Goal: Information Seeking & Learning: Check status

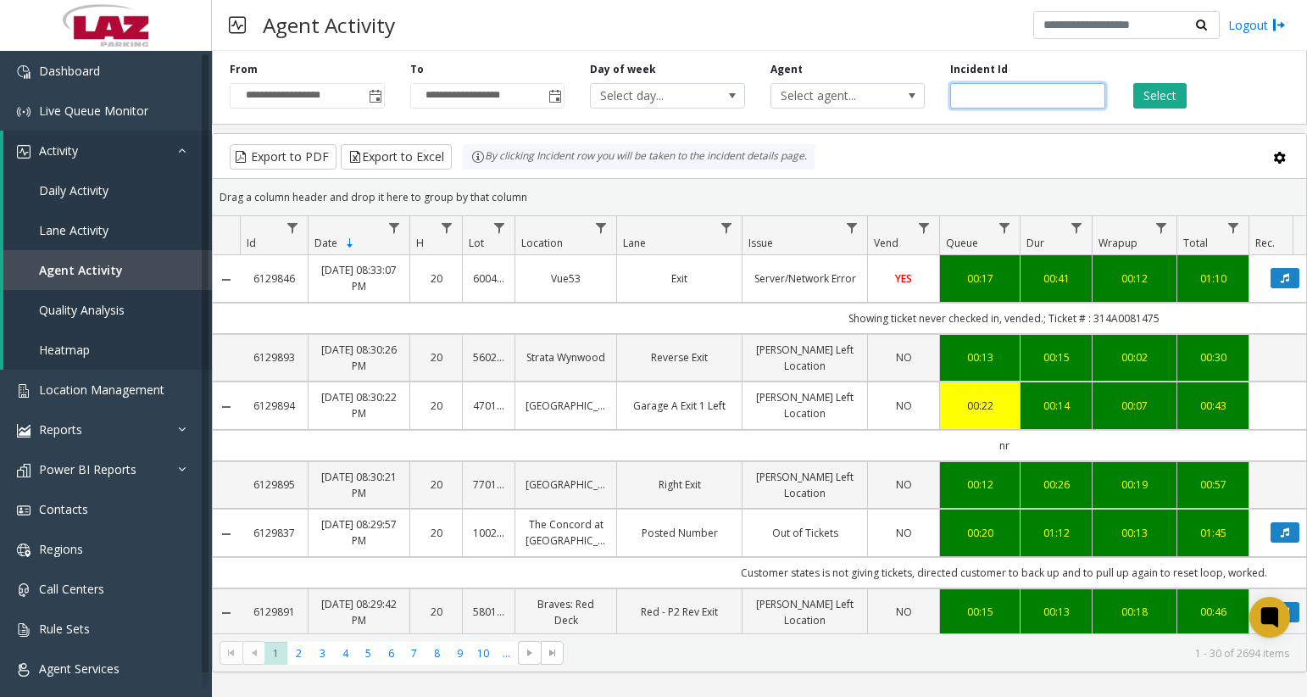
click at [969, 92] on input "number" at bounding box center [1027, 95] width 155 height 25
paste input "*******"
type input "*******"
click at [1165, 97] on button "Select" at bounding box center [1159, 95] width 53 height 25
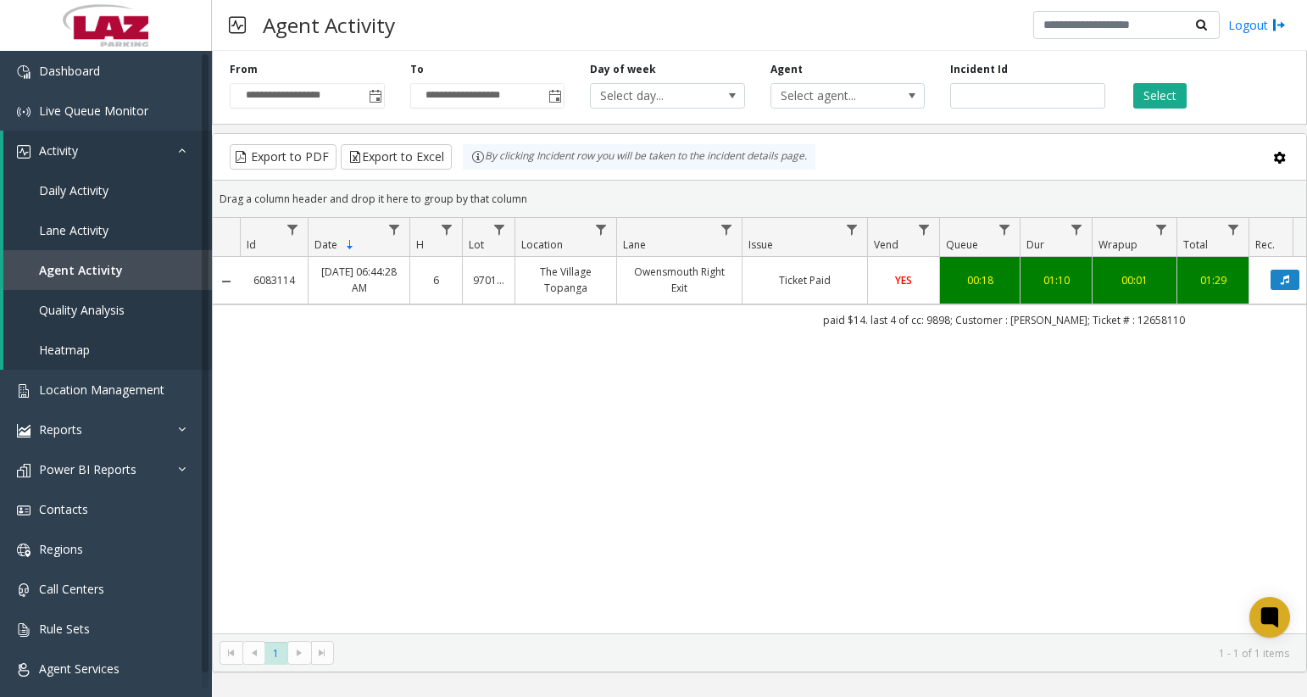
click at [621, 296] on td "Owensmouth Right Exit" at bounding box center [678, 280] width 125 height 47
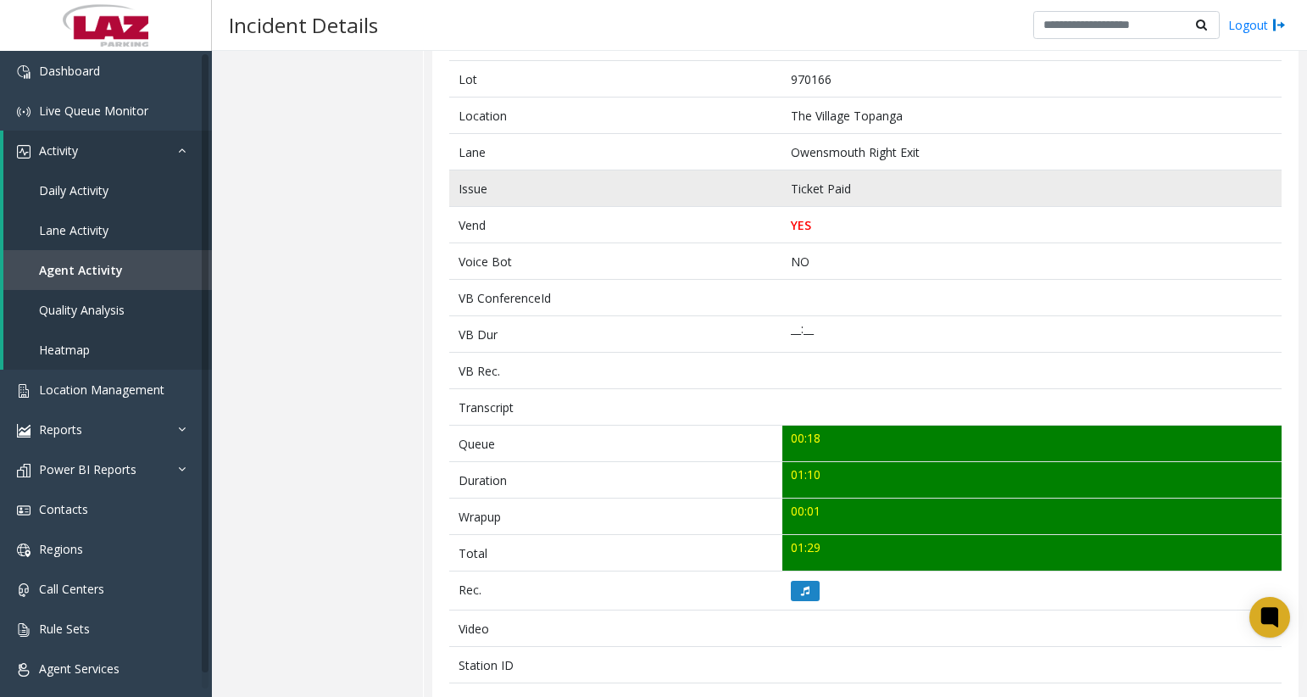
scroll to position [254, 0]
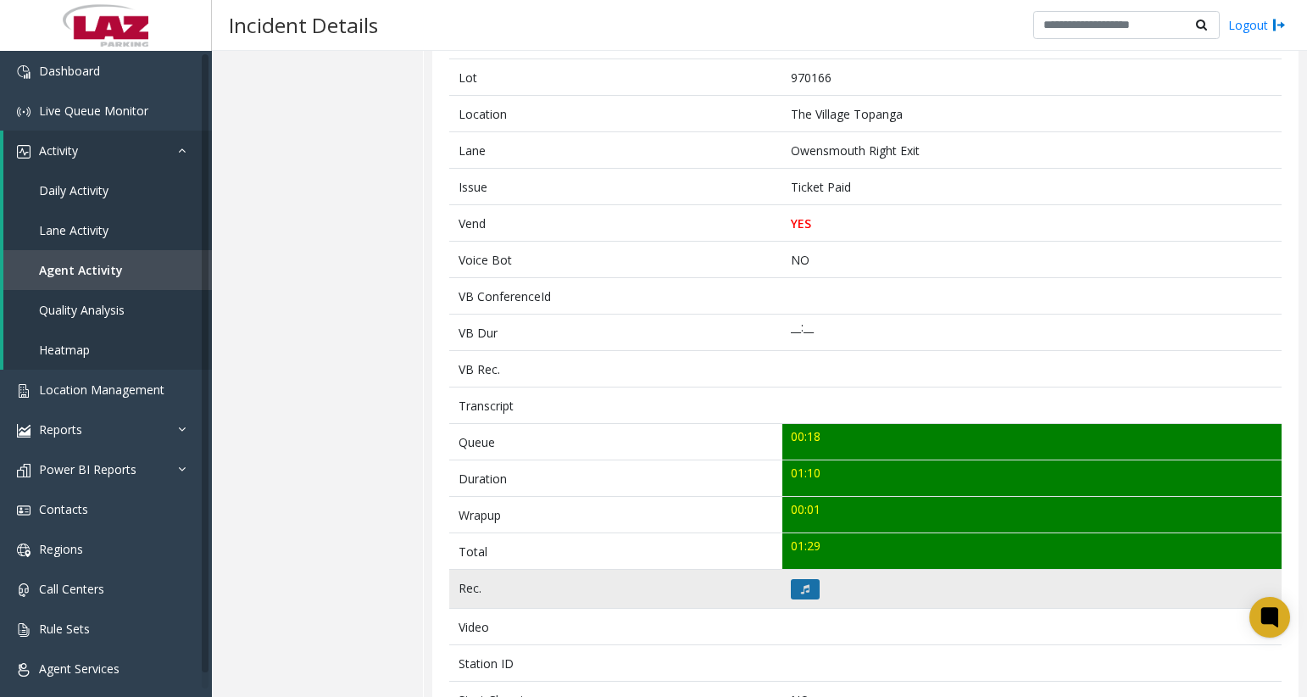
click at [801, 586] on icon at bounding box center [805, 589] width 8 height 10
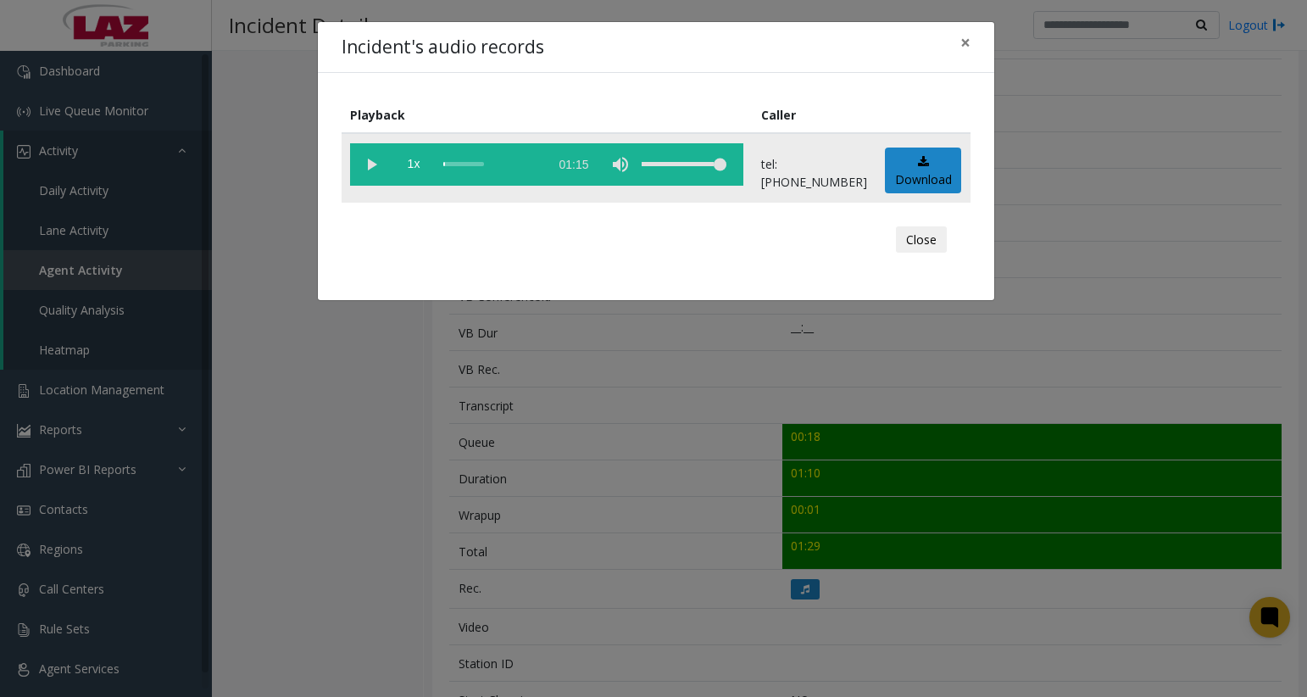
click at [365, 162] on vg-play-pause at bounding box center [371, 164] width 42 height 42
click at [375, 160] on vg-play-pause at bounding box center [371, 164] width 42 height 42
click at [373, 166] on vg-play-pause at bounding box center [371, 164] width 42 height 42
click at [469, 165] on div "scrub bar" at bounding box center [491, 164] width 97 height 42
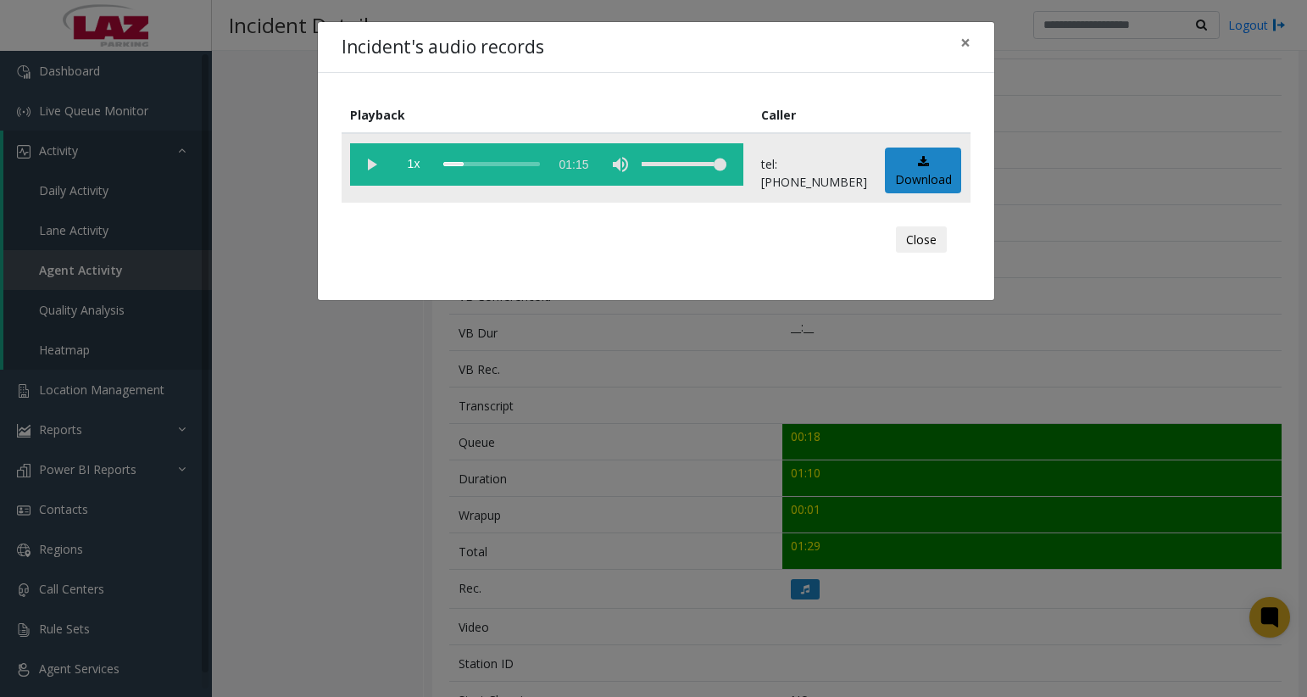
click at [368, 164] on vg-play-pause at bounding box center [371, 164] width 42 height 42
click at [919, 246] on button "Close" at bounding box center [921, 239] width 51 height 27
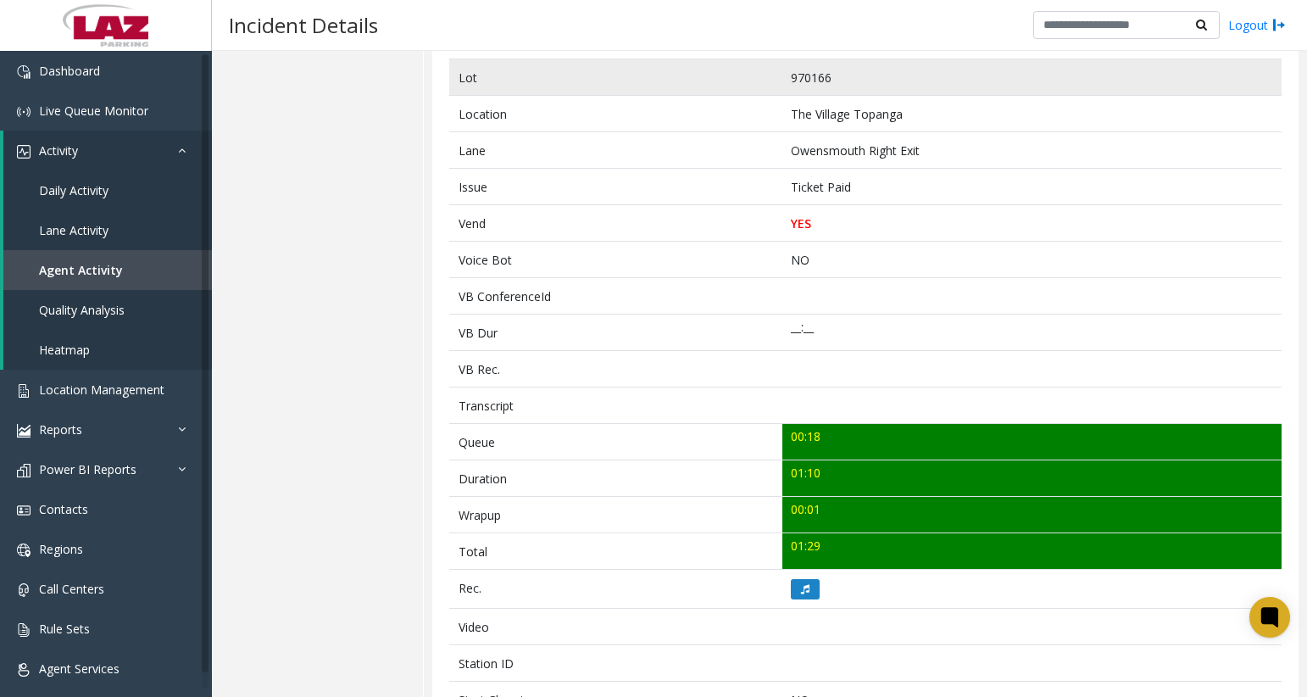
click at [809, 87] on td "970166" at bounding box center [1031, 77] width 499 height 36
copy td "970166"
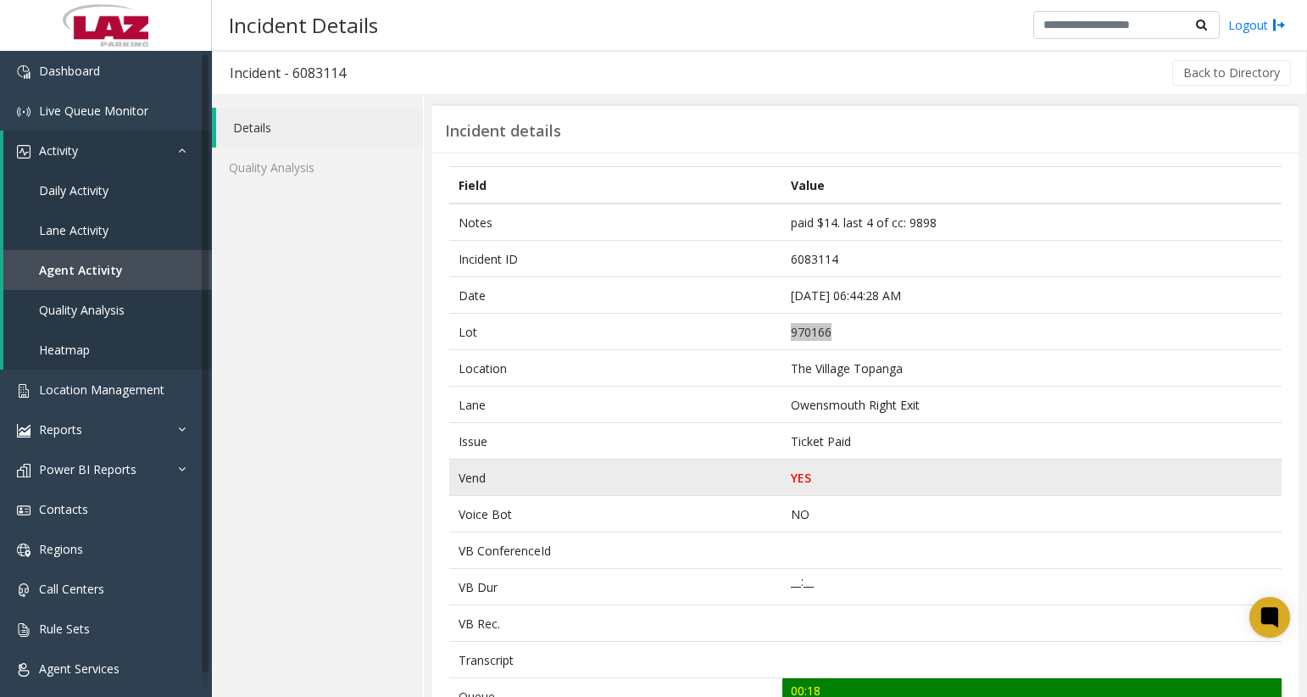
scroll to position [169, 0]
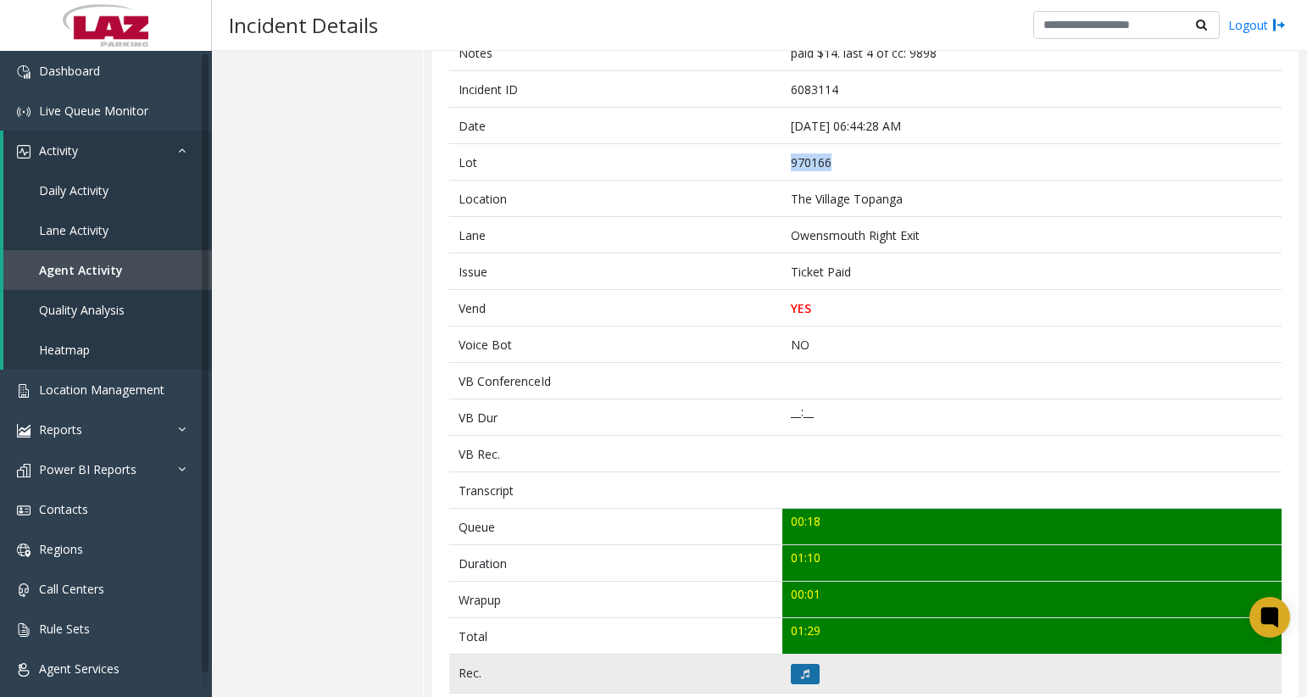
click at [801, 676] on icon at bounding box center [805, 674] width 8 height 10
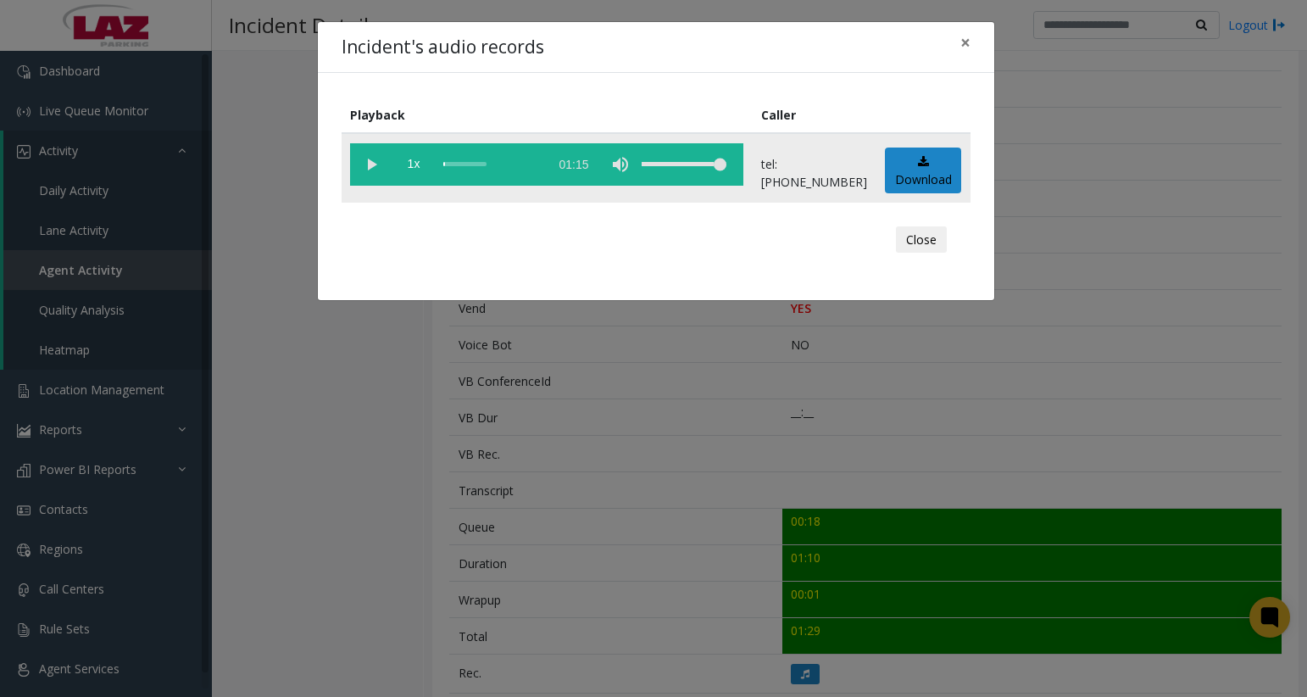
click at [365, 168] on vg-play-pause at bounding box center [371, 164] width 42 height 42
click at [373, 164] on vg-play-pause at bounding box center [371, 164] width 42 height 42
click at [364, 168] on vg-play-pause at bounding box center [371, 164] width 42 height 42
click at [450, 164] on div "scrub bar" at bounding box center [491, 164] width 97 height 42
click at [456, 164] on div "scrub bar" at bounding box center [491, 164] width 97 height 42
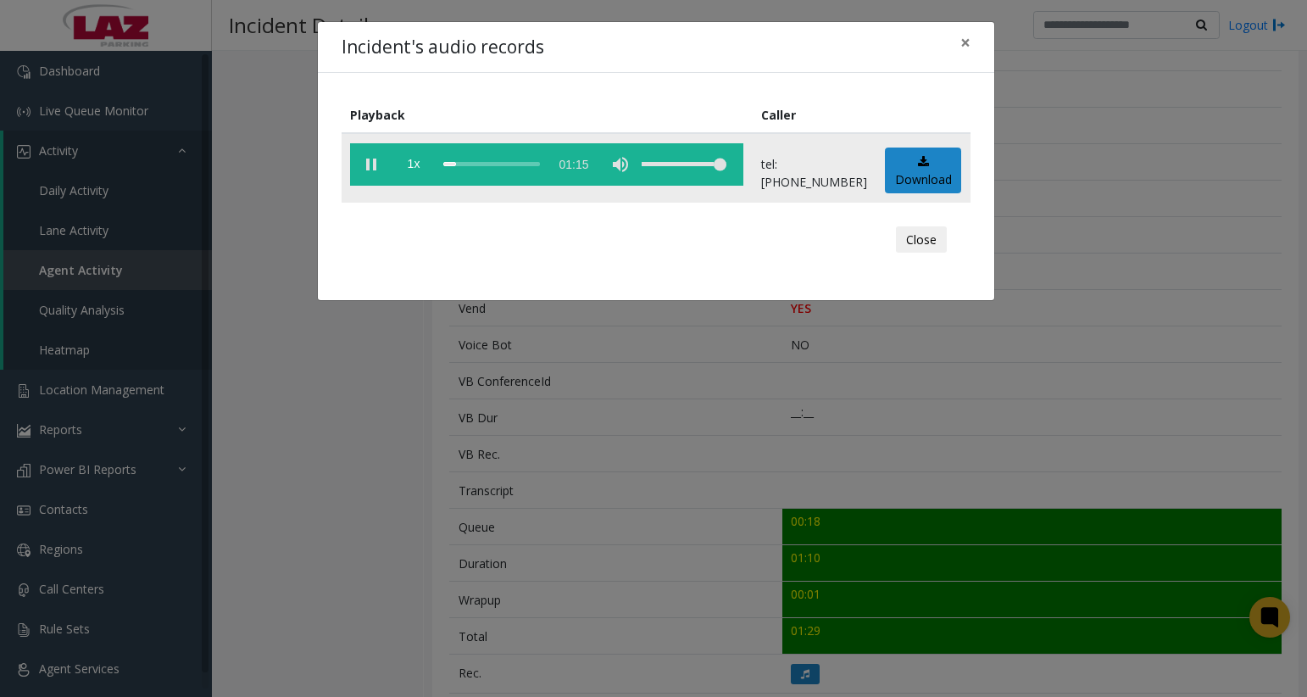
click at [463, 163] on div "scrub bar" at bounding box center [491, 164] width 97 height 42
click at [468, 164] on div "scrub bar" at bounding box center [491, 164] width 97 height 42
click at [368, 169] on vg-play-pause at bounding box center [371, 164] width 42 height 42
click at [614, 48] on div "Incident's audio records ×" at bounding box center [656, 48] width 676 height 52
click at [913, 226] on button "Close" at bounding box center [921, 239] width 51 height 27
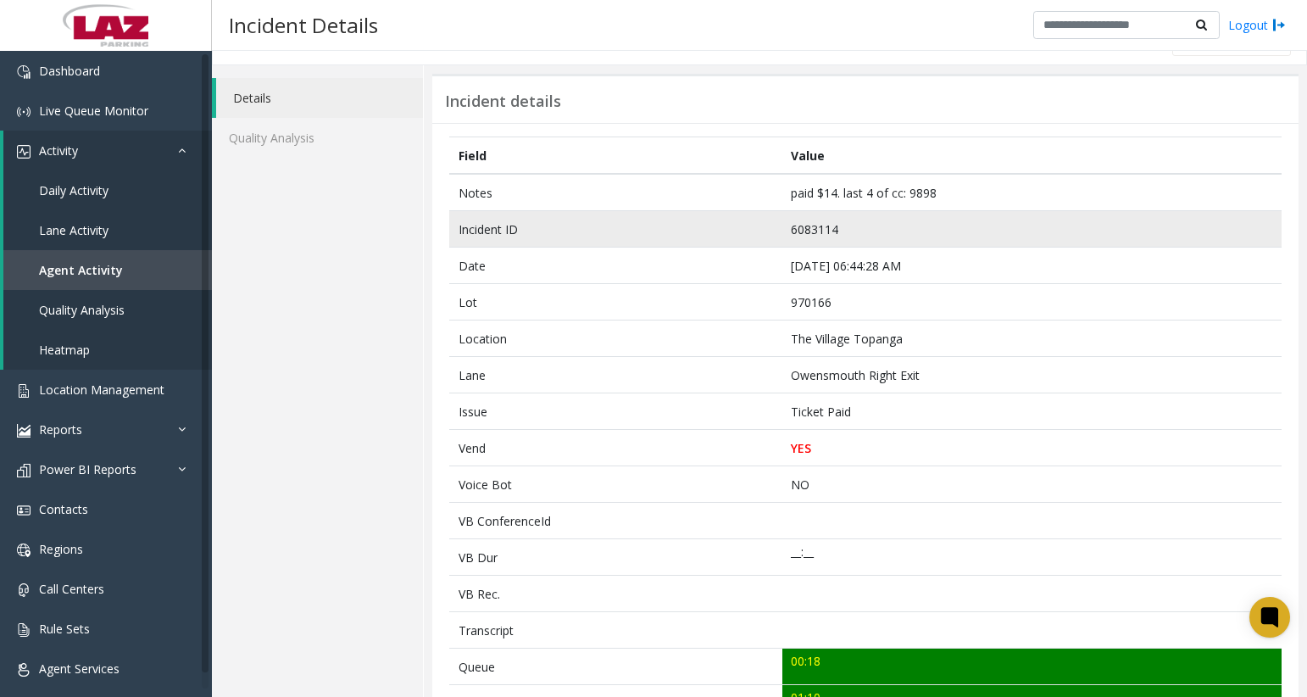
scroll to position [0, 0]
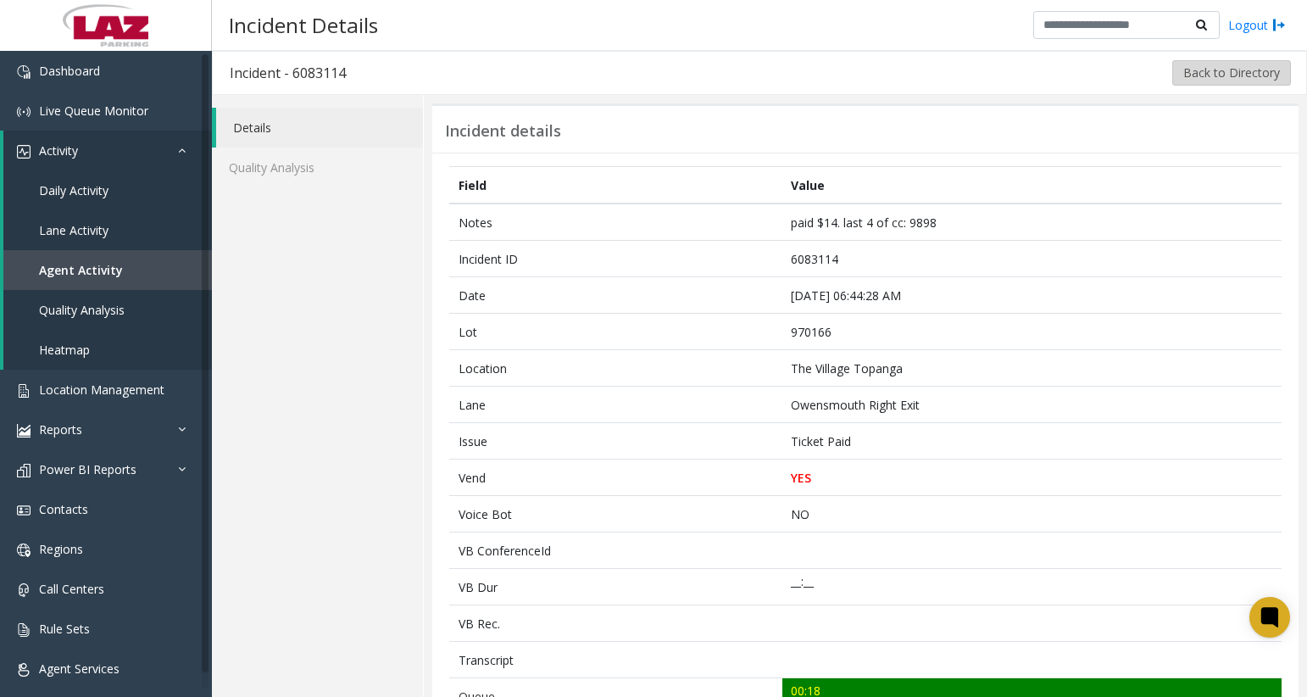
click at [1230, 79] on button "Back to Directory" at bounding box center [1231, 72] width 119 height 25
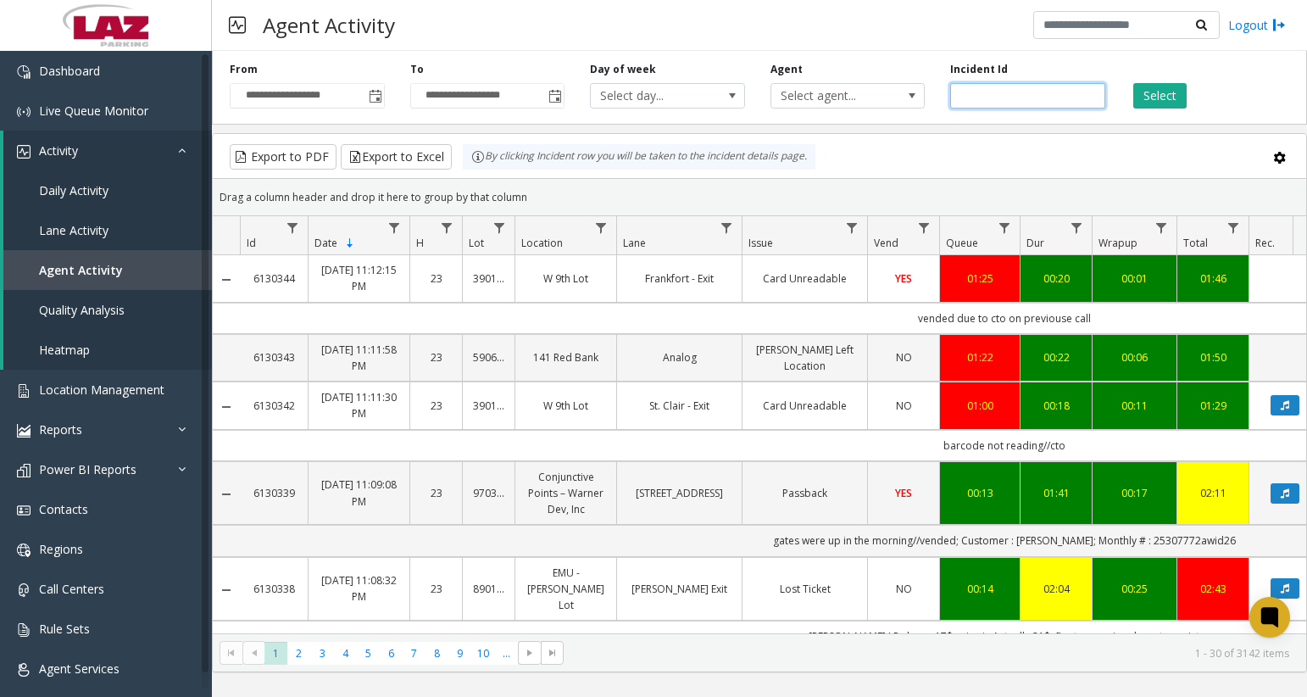
click at [1021, 95] on input "number" at bounding box center [1027, 95] width 155 height 25
paste input "*******"
type input "*******"
click at [1161, 103] on button "Select" at bounding box center [1159, 95] width 53 height 25
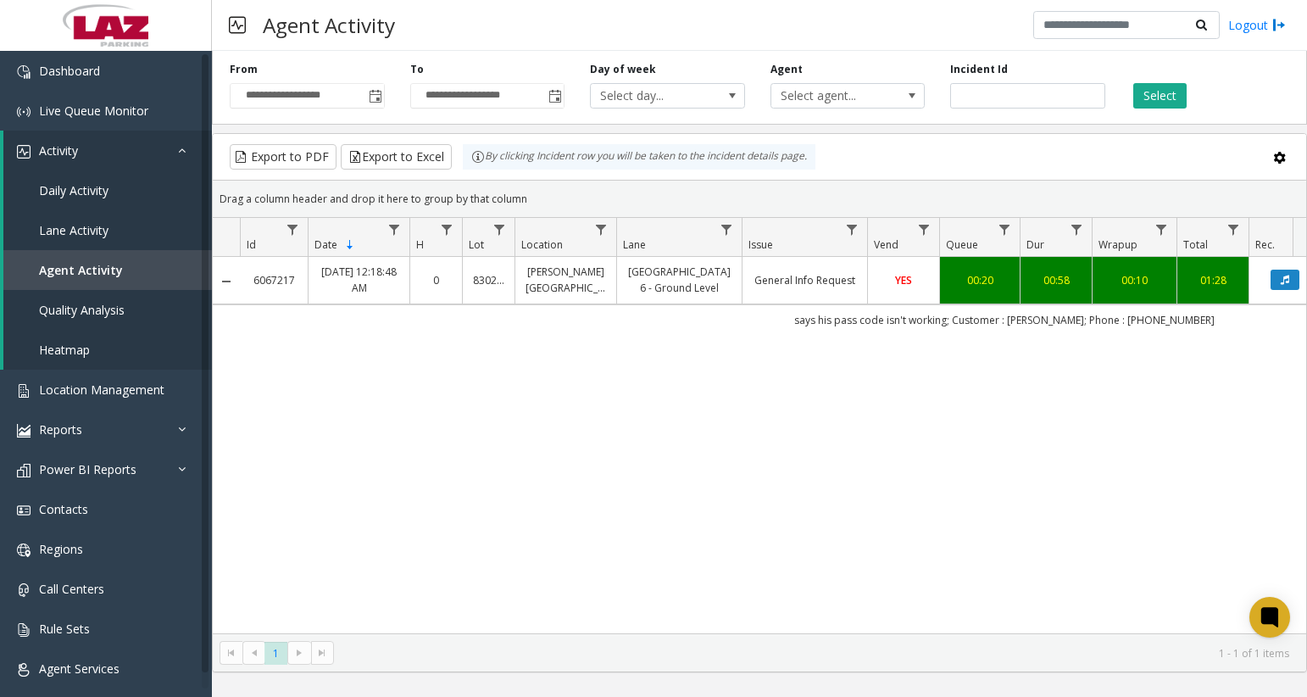
click at [809, 290] on td "General Info Request" at bounding box center [804, 280] width 125 height 47
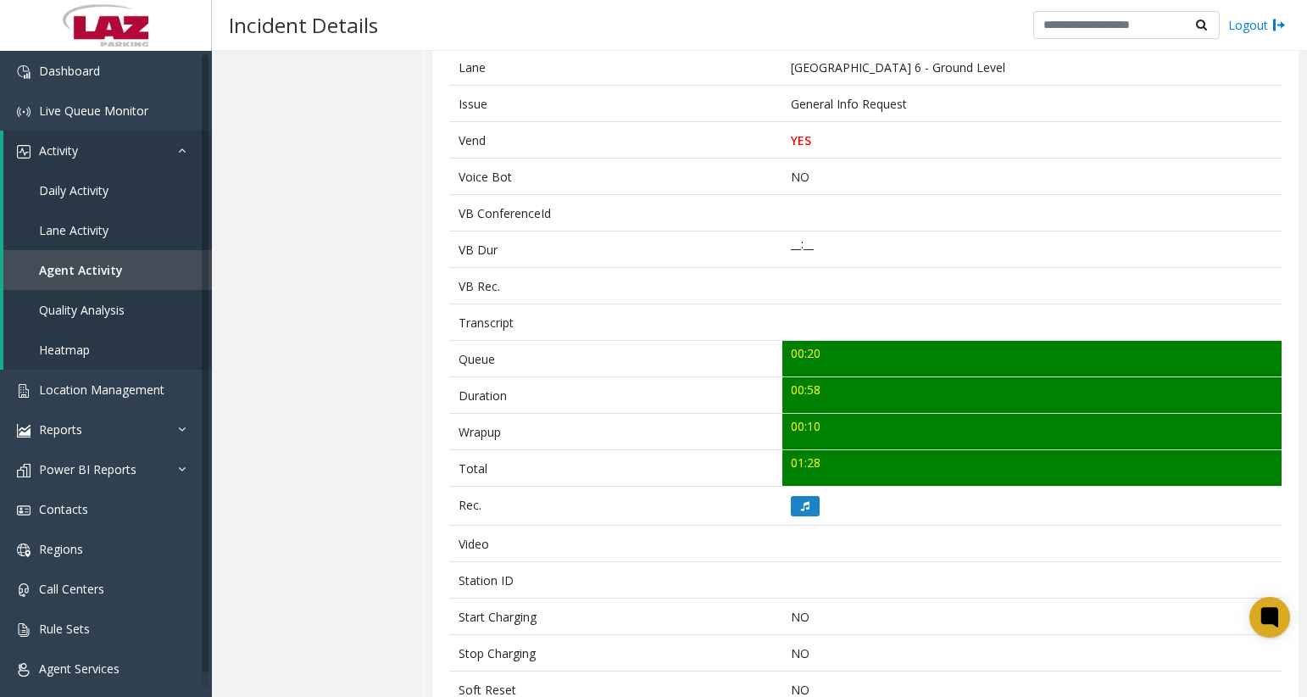
scroll to position [339, 0]
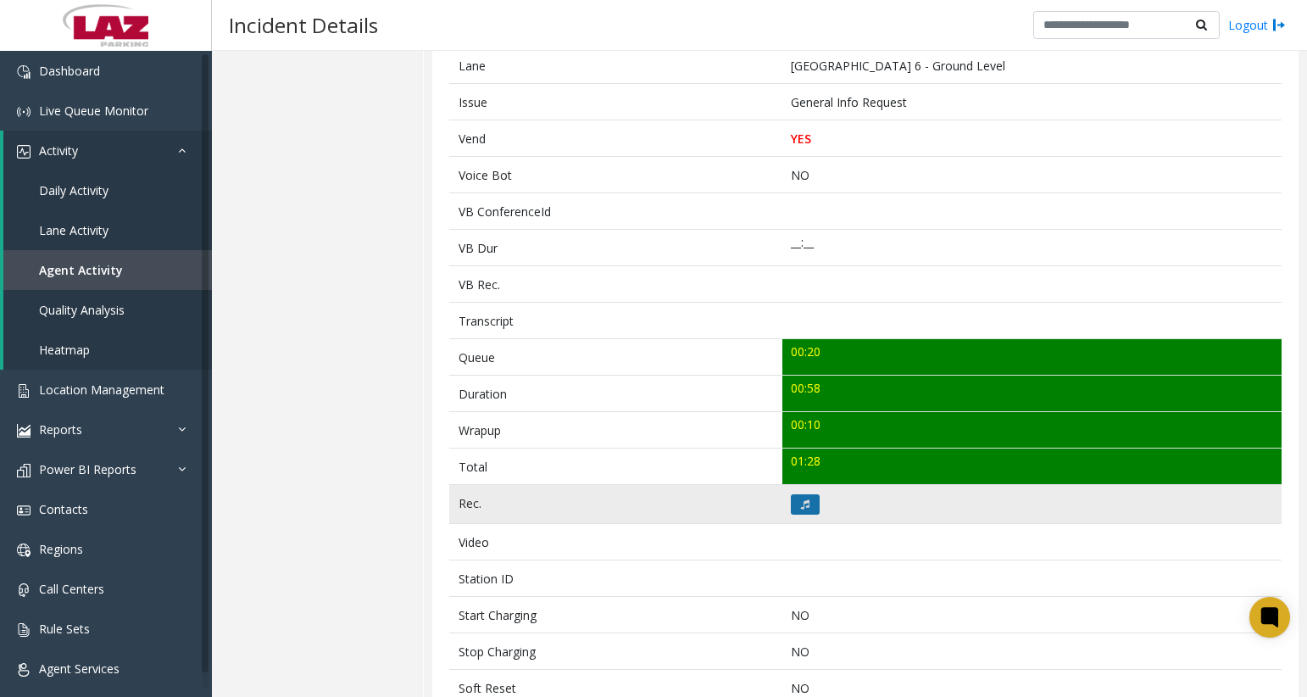
click at [791, 508] on button at bounding box center [805, 504] width 29 height 20
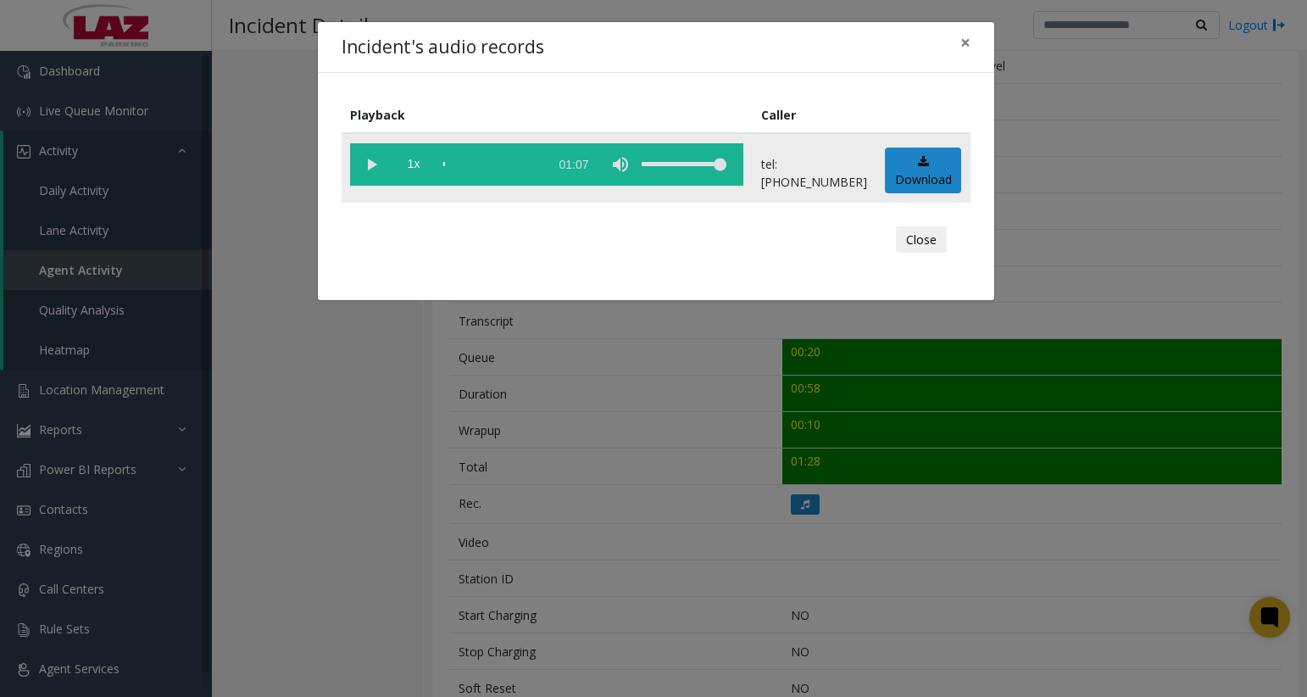
click at [365, 168] on vg-play-pause at bounding box center [371, 164] width 42 height 42
click at [365, 170] on vg-play-pause at bounding box center [371, 164] width 42 height 42
click at [964, 47] on span "×" at bounding box center [965, 43] width 10 height 24
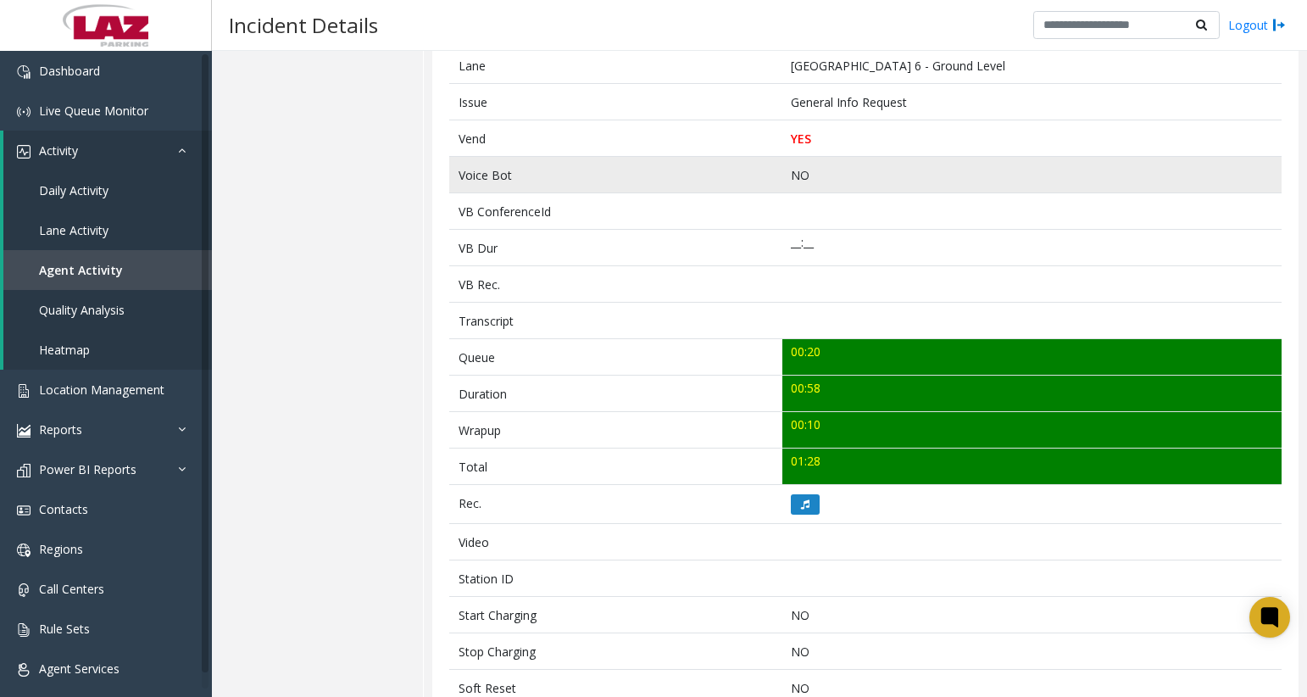
scroll to position [254, 0]
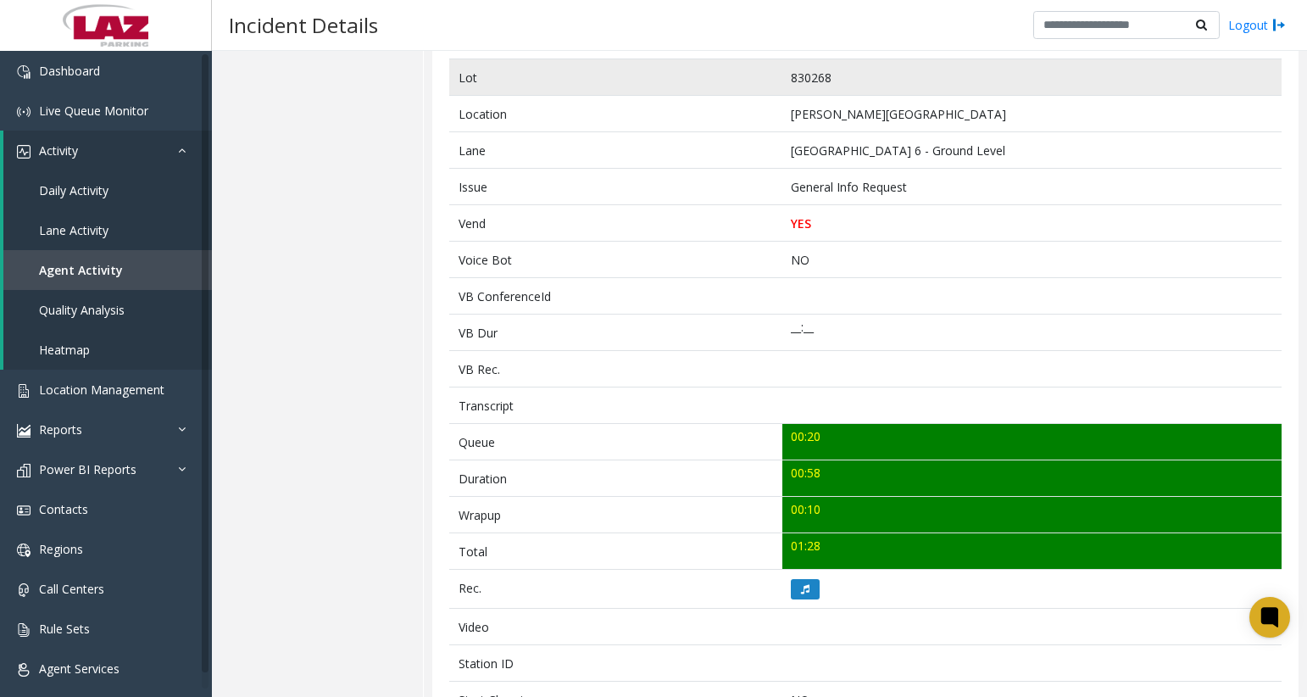
click at [797, 74] on td "830268" at bounding box center [1031, 77] width 499 height 36
copy td "830268"
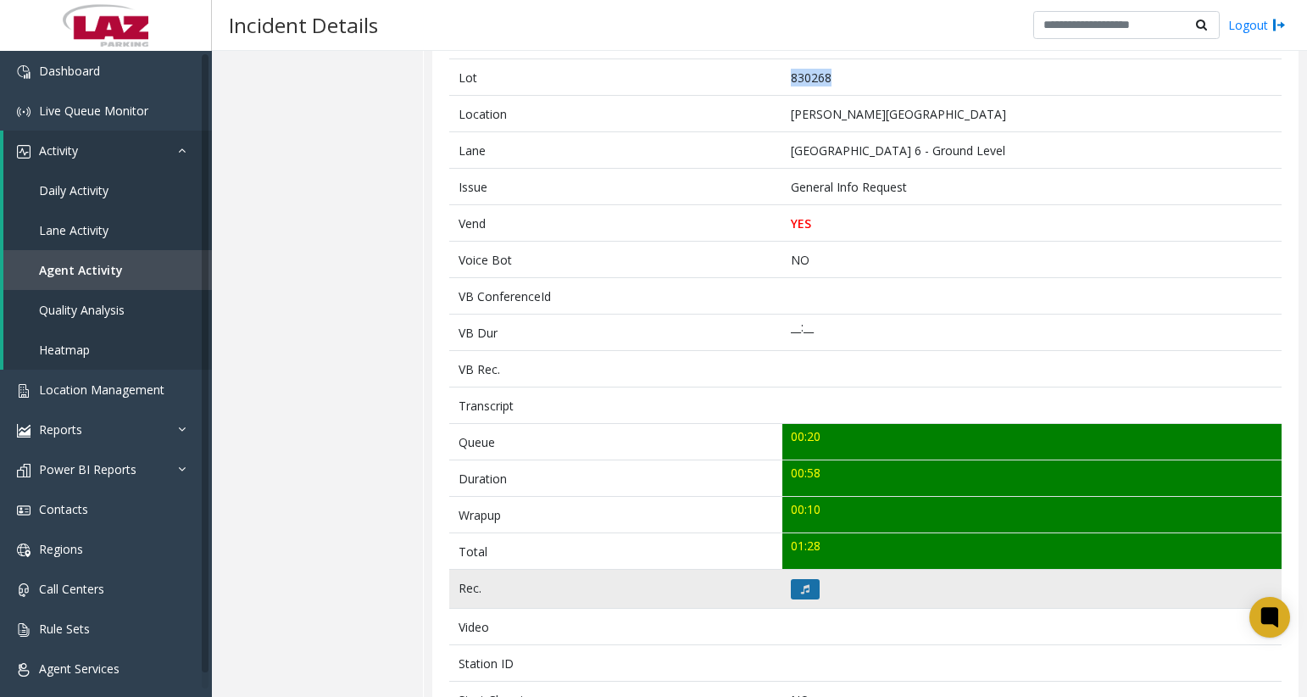
click at [804, 589] on icon at bounding box center [805, 589] width 8 height 10
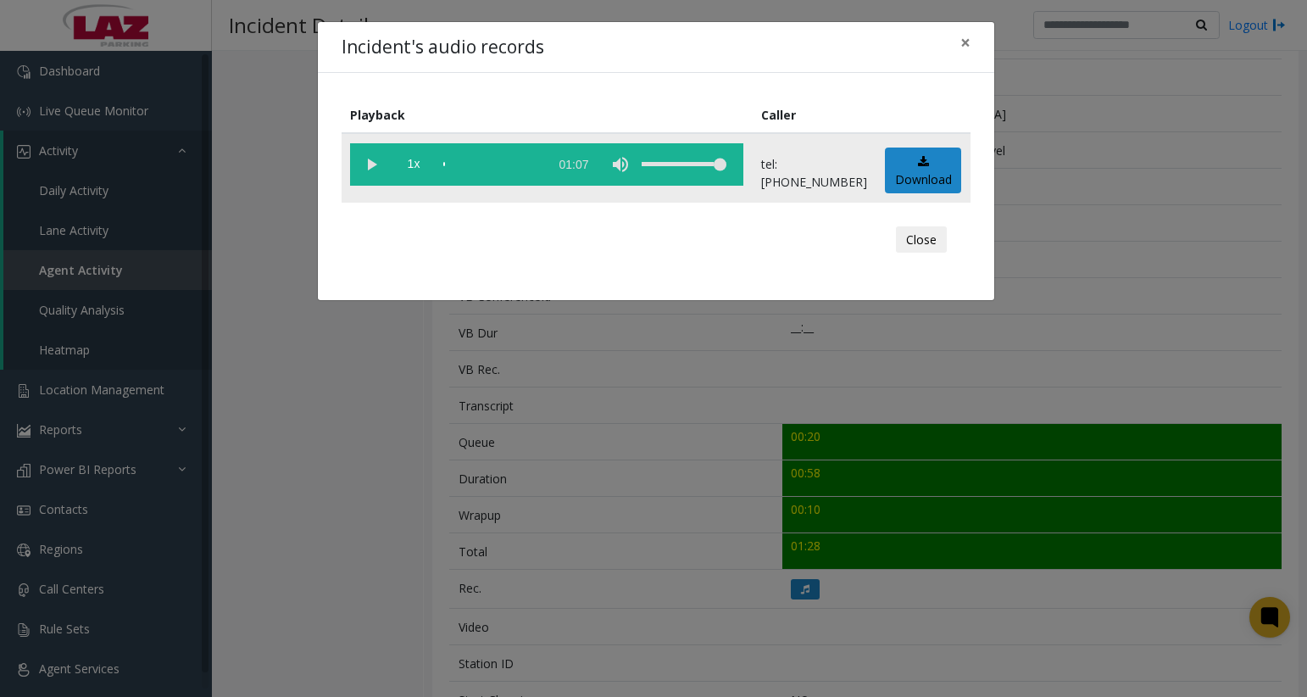
drag, startPoint x: 372, startPoint y: 164, endPoint x: 389, endPoint y: 165, distance: 17.0
click at [372, 164] on vg-play-pause at bounding box center [371, 164] width 42 height 42
click at [459, 165] on div "scrub bar" at bounding box center [491, 164] width 97 height 42
click at [465, 165] on div "scrub bar" at bounding box center [491, 164] width 97 height 42
click at [469, 164] on div "scrub bar" at bounding box center [491, 164] width 97 height 42
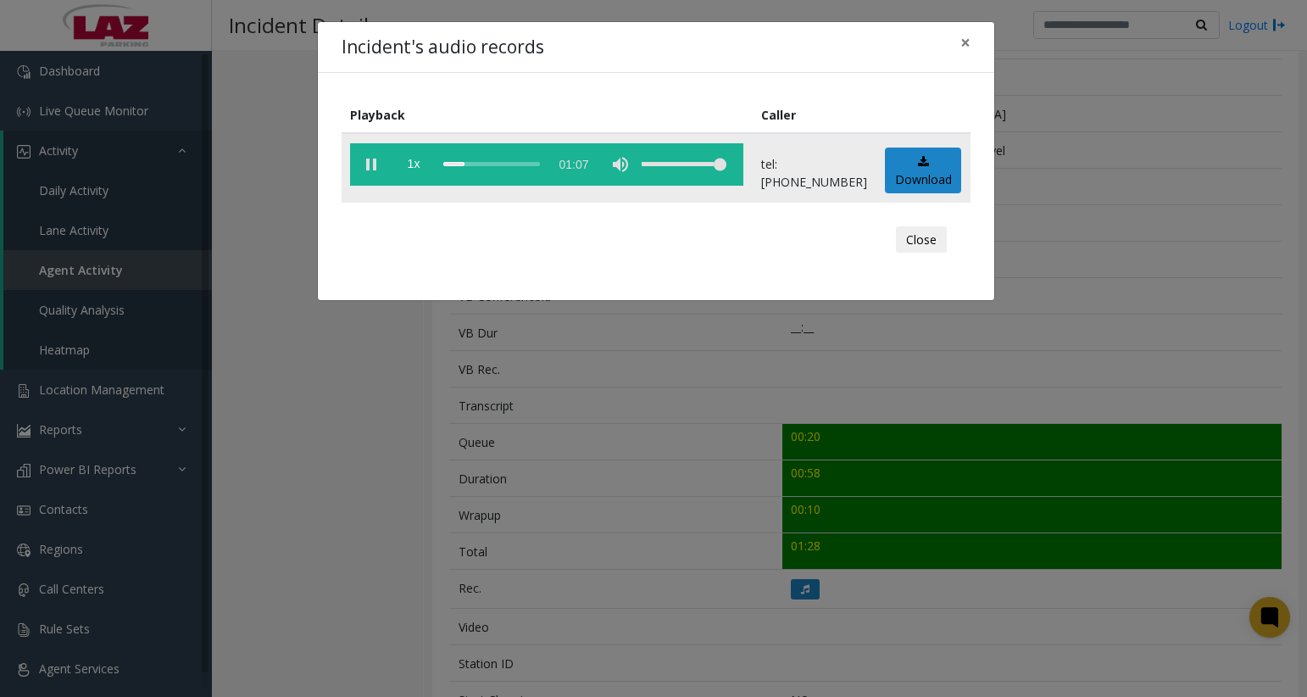
click at [473, 163] on div "scrub bar" at bounding box center [491, 164] width 97 height 42
click at [375, 166] on vg-play-pause at bounding box center [371, 164] width 42 height 42
click at [369, 164] on vg-play-pause at bounding box center [371, 164] width 42 height 42
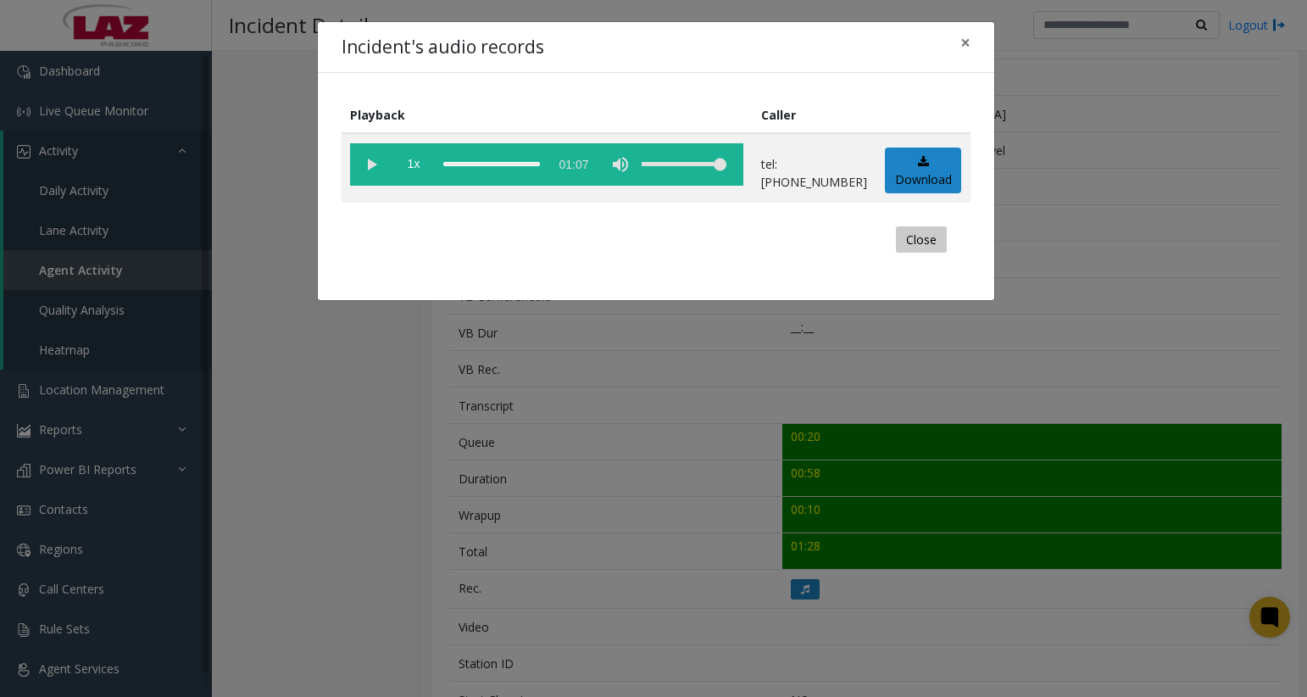
click at [924, 244] on button "Close" at bounding box center [921, 239] width 51 height 27
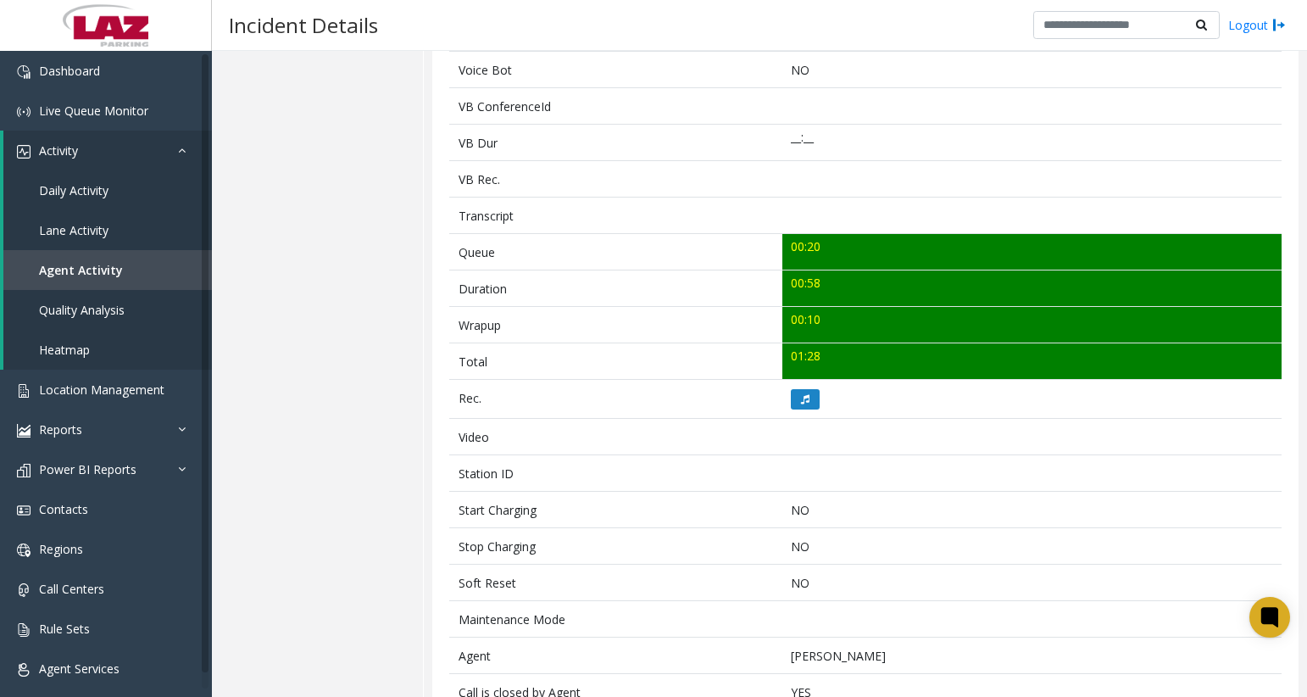
scroll to position [386, 0]
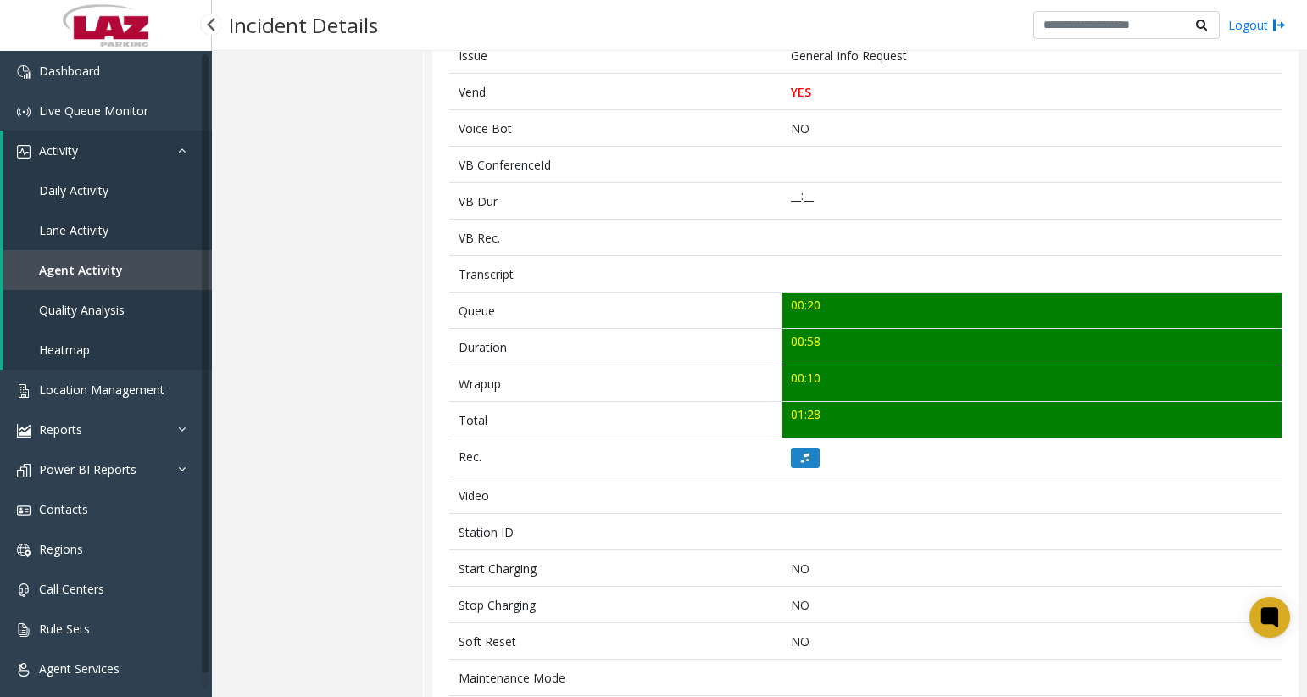
click at [26, 21] on link at bounding box center [106, 25] width 212 height 51
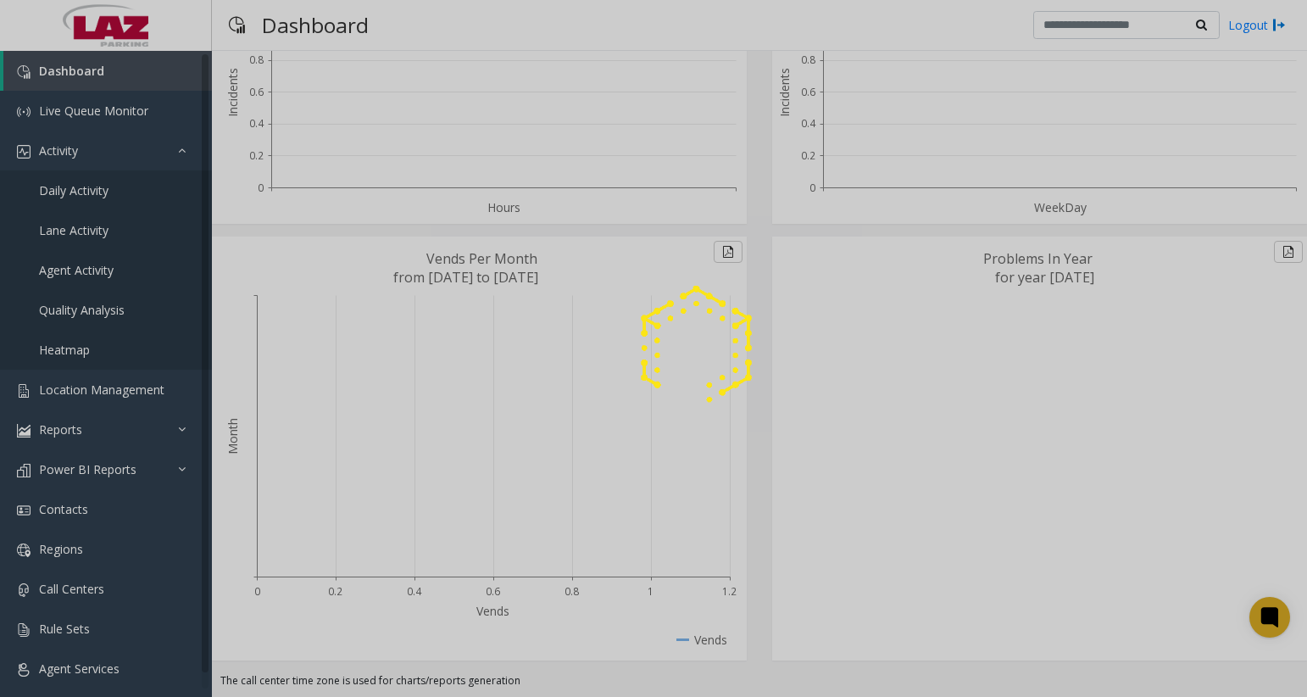
scroll to position [225, 0]
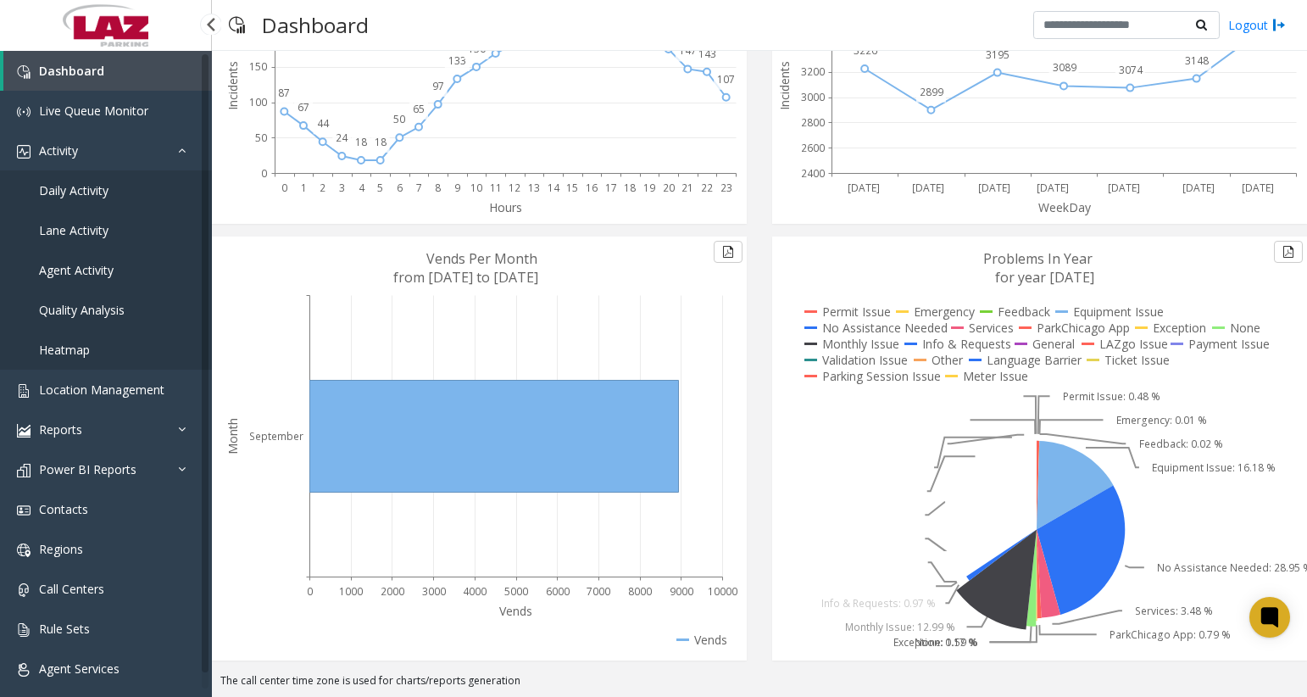
click at [73, 200] on link "Daily Activity" at bounding box center [106, 190] width 212 height 40
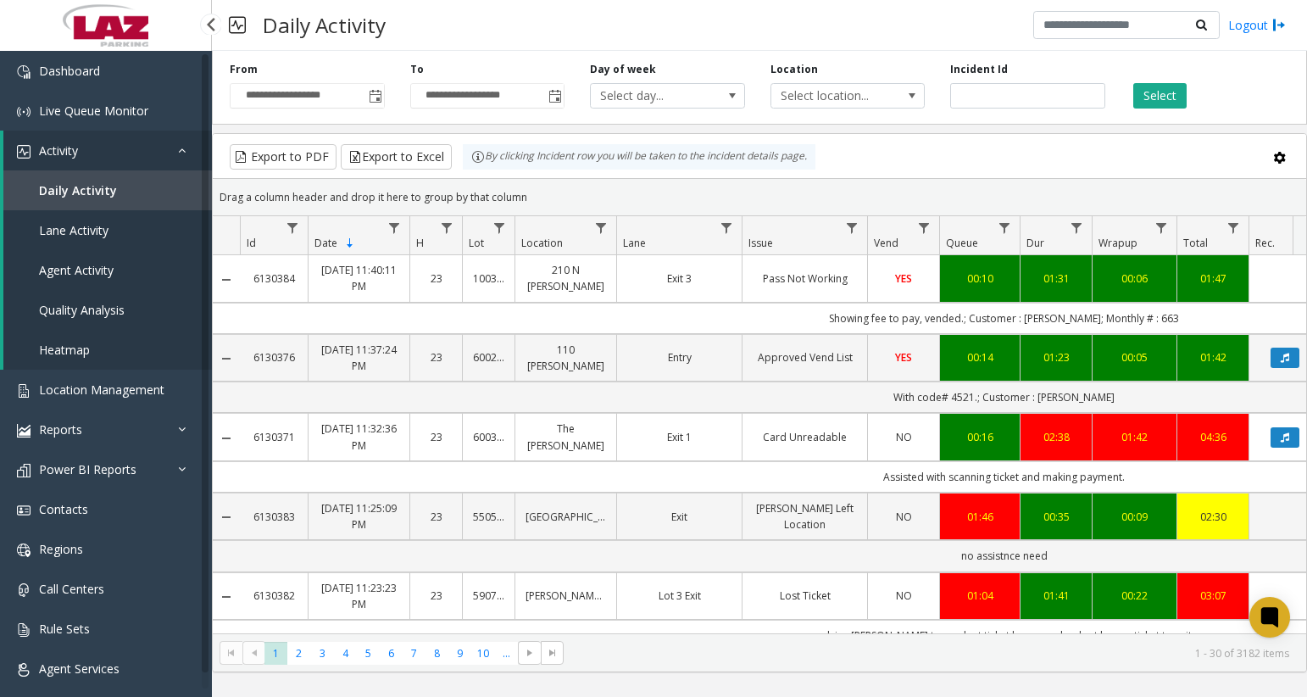
click at [79, 267] on span "Agent Activity" at bounding box center [76, 270] width 75 height 16
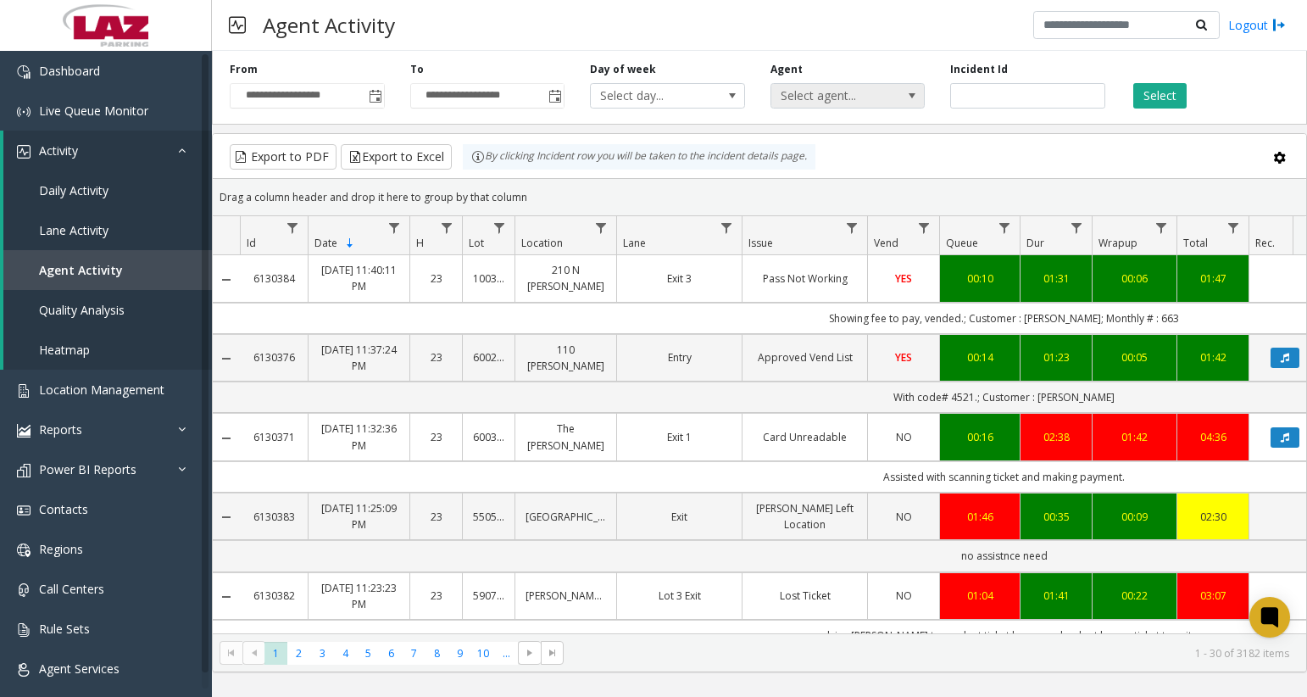
click at [875, 97] on span "Select agent..." at bounding box center [832, 96] width 122 height 24
type input "*****"
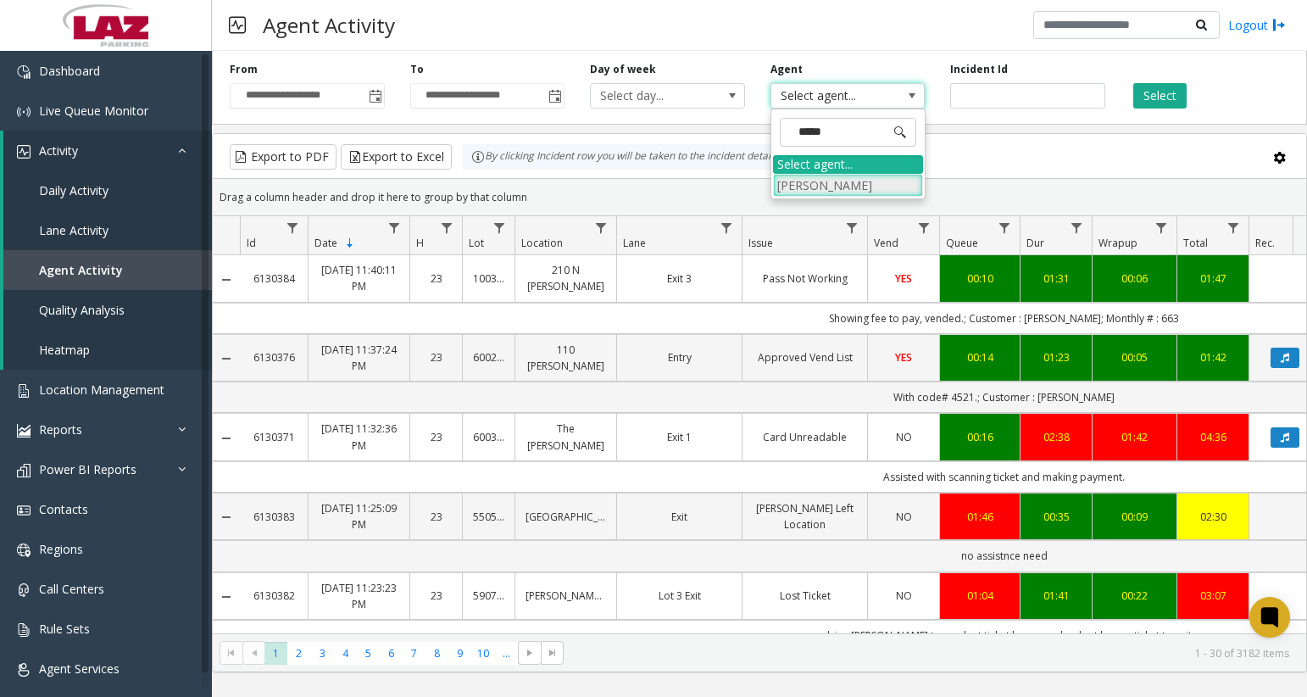
click at [875, 188] on li "[PERSON_NAME]" at bounding box center [848, 185] width 150 height 23
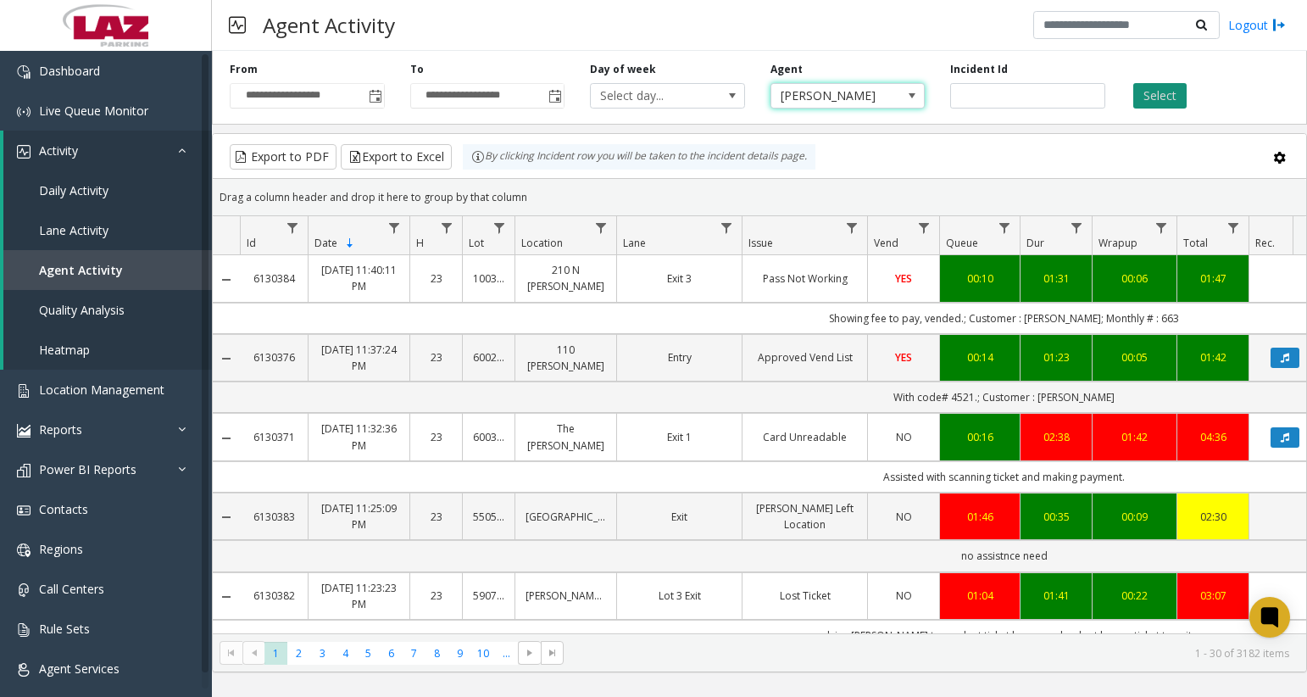
click at [1154, 95] on button "Select" at bounding box center [1159, 95] width 53 height 25
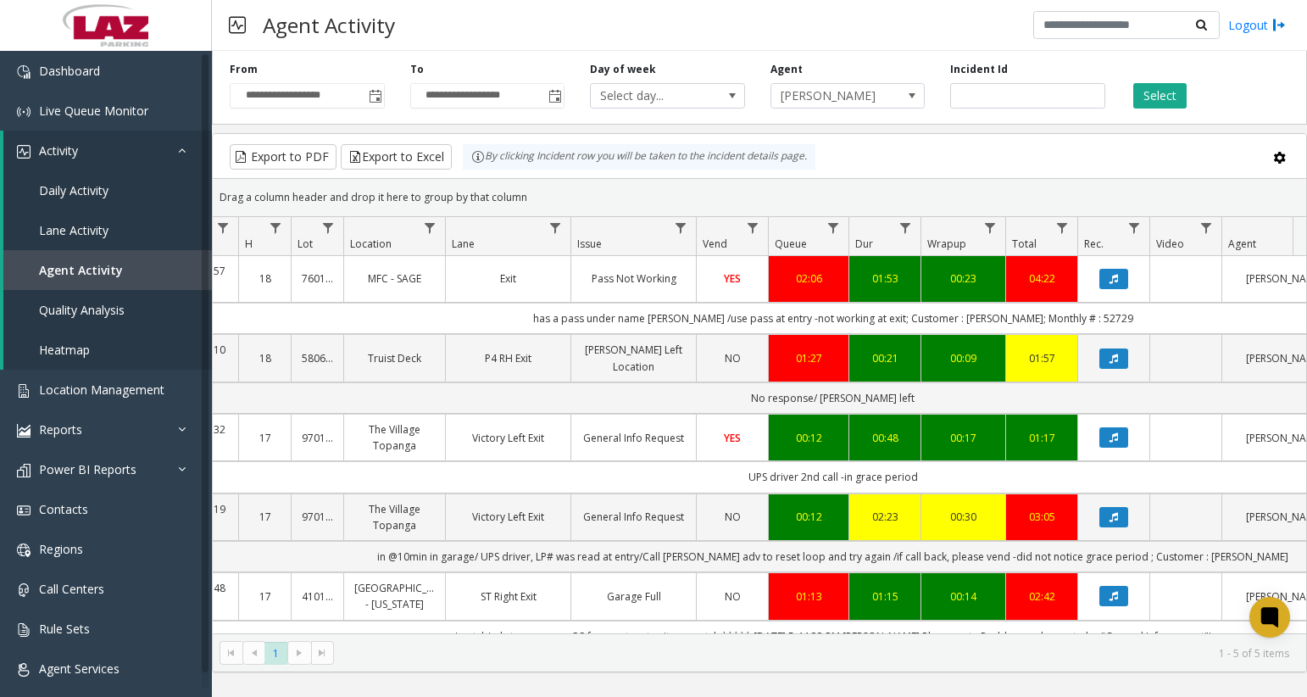
scroll to position [0, 218]
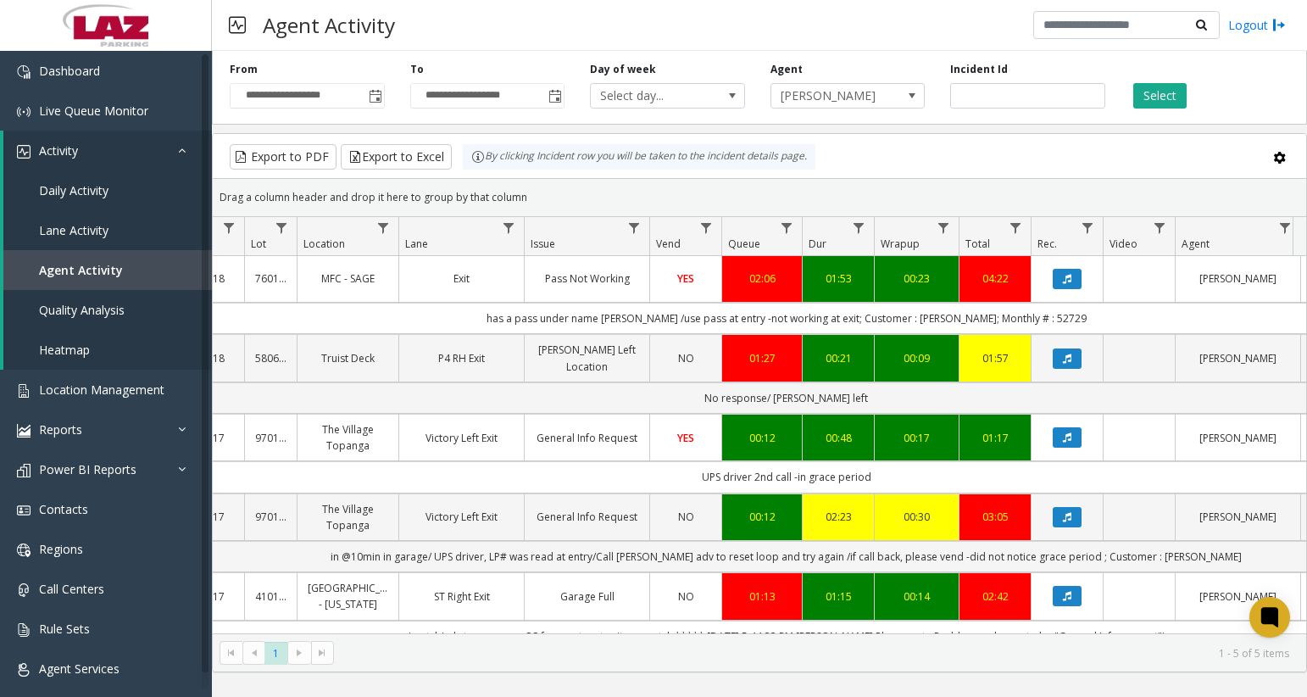
click at [492, 284] on link "Exit" at bounding box center [461, 278] width 104 height 16
